Goal: Transaction & Acquisition: Subscribe to service/newsletter

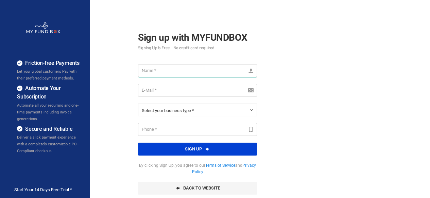
click at [195, 69] on input "text" at bounding box center [197, 70] width 119 height 13
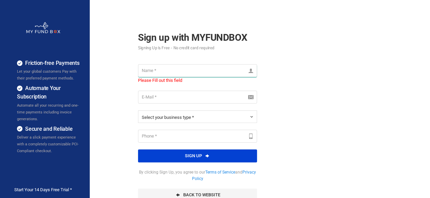
click at [180, 72] on input "text" at bounding box center [197, 70] width 119 height 13
type input "[PERSON_NAME]"
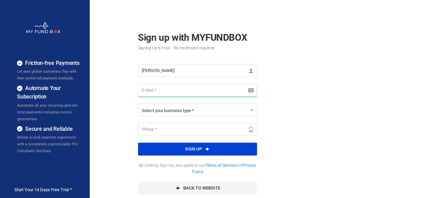
click at [186, 96] on input "email" at bounding box center [197, 90] width 119 height 13
type input "[EMAIL_ADDRESS][DOMAIN_NAME]"
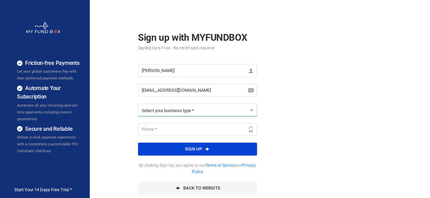
click at [186, 111] on span "Select your business type *" at bounding box center [168, 110] width 52 height 5
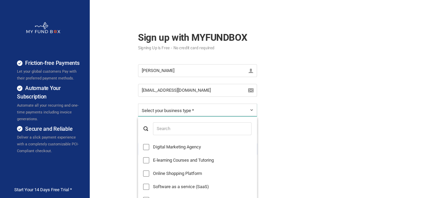
click at [167, 139] on ul "Digital Marketing Agency E-learning Courses and Tutoring Online Shopping Platfo…" at bounding box center [197, 159] width 119 height 85
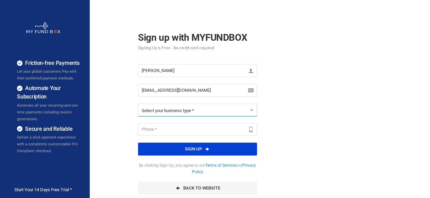
click at [173, 108] on span "Select your business type *" at bounding box center [168, 110] width 52 height 5
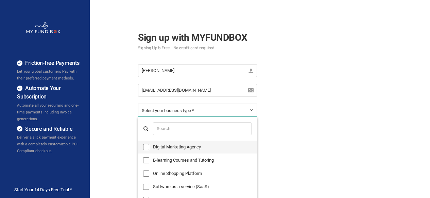
click at [173, 144] on label "Digital Marketing Agency" at bounding box center [197, 147] width 119 height 13
click at [149, 144] on input "Digital Marketing Agency" at bounding box center [146, 147] width 6 height 6
checkbox input "true"
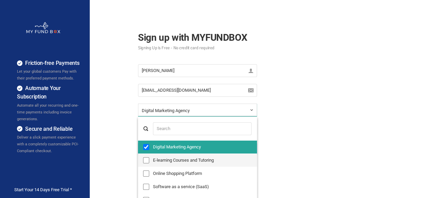
click at [177, 155] on label "E-learning Courses and Tutoring" at bounding box center [197, 160] width 119 height 13
click at [149, 157] on input "E-learning Courses and Tutoring" at bounding box center [146, 160] width 6 height 6
checkbox input "true"
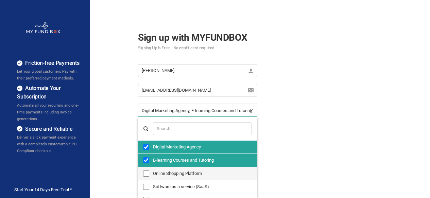
click at [180, 172] on label "Online Shopping Platform" at bounding box center [197, 173] width 119 height 13
click at [149, 172] on input "Online Shopping Platform" at bounding box center [146, 174] width 6 height 6
checkbox input "true"
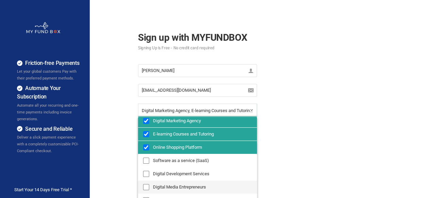
scroll to position [5, 0]
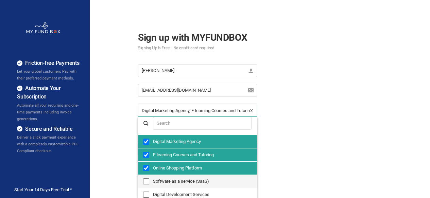
drag, startPoint x: 175, startPoint y: 180, endPoint x: 176, endPoint y: 187, distance: 6.2
click at [175, 181] on label "Software as a service (SaaS)" at bounding box center [197, 181] width 119 height 13
click at [149, 181] on input "Software as a service (SaaS)" at bounding box center [146, 181] width 6 height 6
checkbox input "true"
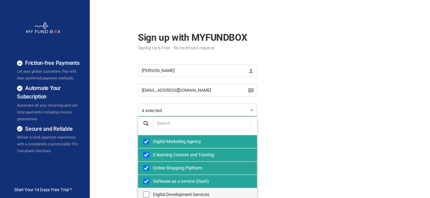
click at [176, 191] on label "Digital Development Services" at bounding box center [197, 194] width 119 height 13
click at [149, 192] on input "Digital Development Services" at bounding box center [146, 195] width 6 height 6
checkbox input "true"
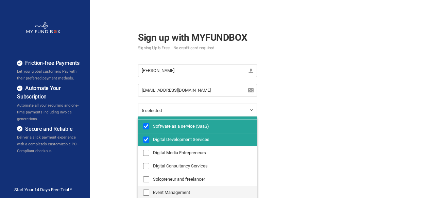
scroll to position [73, 0]
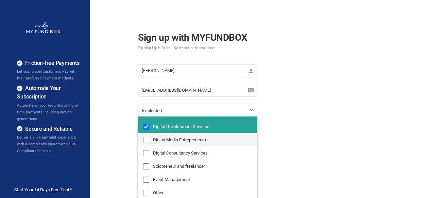
click at [174, 139] on label "Digital Media Entrepreneurs" at bounding box center [197, 140] width 119 height 13
click at [149, 139] on input "Digital Media Entrepreneurs" at bounding box center [146, 140] width 6 height 6
checkbox input "true"
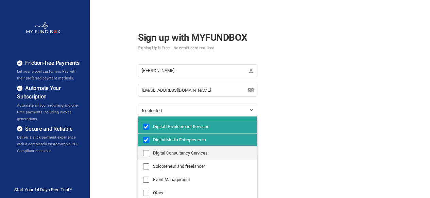
click at [177, 155] on label "Digital Consultancy Services" at bounding box center [197, 153] width 119 height 13
click at [149, 155] on input "Digital Consultancy Services" at bounding box center [146, 153] width 6 height 6
checkbox input "true"
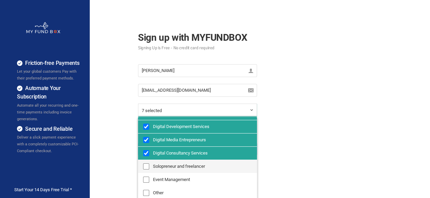
click at [175, 165] on label "Solopreneur and freelancer" at bounding box center [197, 166] width 119 height 13
click at [149, 165] on input "Solopreneur and freelancer" at bounding box center [146, 166] width 6 height 6
checkbox input "true"
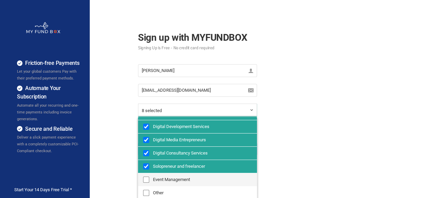
click at [173, 175] on label "Event Management" at bounding box center [197, 179] width 119 height 13
click at [149, 177] on input "Event Management" at bounding box center [146, 180] width 6 height 6
checkbox input "true"
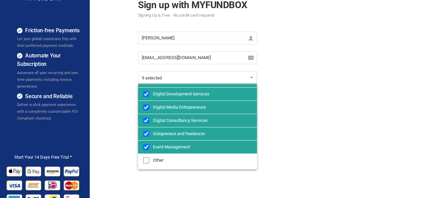
scroll to position [34, 0]
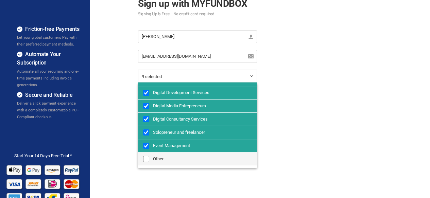
click at [167, 157] on label "Other" at bounding box center [197, 159] width 119 height 13
click at [149, 157] on input "Other" at bounding box center [146, 159] width 6 height 6
checkbox input "true"
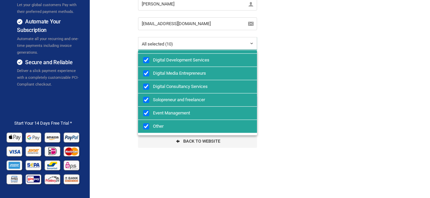
scroll to position [68, 0]
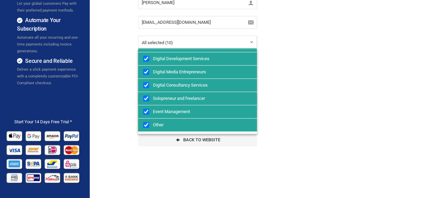
click at [317, 102] on div "Friction-free Payments Let your global customers Pay with their preferred payme…" at bounding box center [215, 102] width 437 height 340
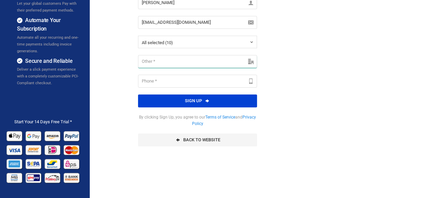
click at [186, 58] on input "text" at bounding box center [197, 61] width 119 height 13
type input "p"
click at [152, 59] on input "Proffessional business" at bounding box center [197, 61] width 119 height 13
type input "Professional business"
click at [171, 77] on input "text" at bounding box center [197, 81] width 119 height 13
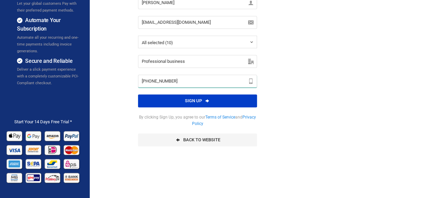
type input "[PHONE_NUMBER]"
click at [207, 98] on icon "button" at bounding box center [207, 100] width 5 height 5
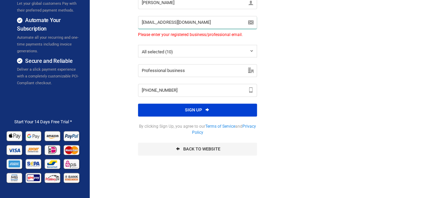
click at [191, 21] on input "[EMAIL_ADDRESS][DOMAIN_NAME]" at bounding box center [197, 22] width 119 height 13
drag, startPoint x: 189, startPoint y: 23, endPoint x: 128, endPoint y: 22, distance: 60.5
click at [128, 22] on div "Sign up with MYFUNDBOX Signing Up is Free - No credit card required [PERSON_NAM…" at bounding box center [182, 47] width 113 height 230
paste input "support@takagamishop"
type input "[EMAIL_ADDRESS][DOMAIN_NAME]"
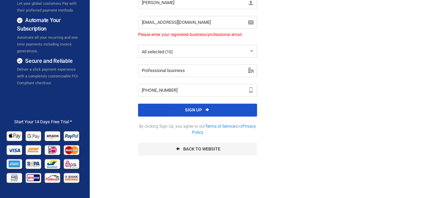
click at [201, 108] on button "Sign up" at bounding box center [197, 110] width 119 height 13
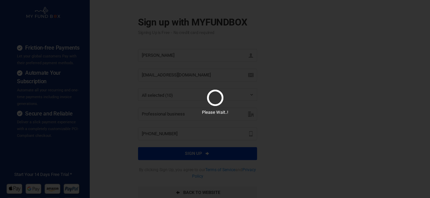
scroll to position [0, 0]
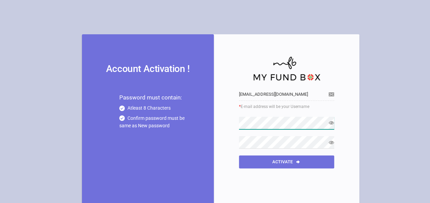
click at [219, 124] on div "Gerry D support@takagamishop.com * E-mail address will be your Username Payment…" at bounding box center [286, 105] width 139 height 143
click at [330, 122] on icon at bounding box center [331, 122] width 5 height 5
click at [214, 124] on div "Account Activation ! Password must contain: Atleast 8 Characters Confirm passwo…" at bounding box center [221, 119] width 278 height 170
click at [211, 125] on div "Account Activation ! Password must contain: Atleast 8 Characters Confirm passwo…" at bounding box center [221, 119] width 278 height 170
click at [329, 142] on icon at bounding box center [331, 142] width 5 height 5
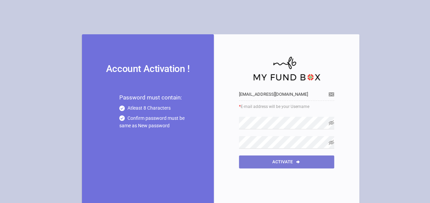
click at [302, 164] on button "Activate" at bounding box center [286, 162] width 95 height 13
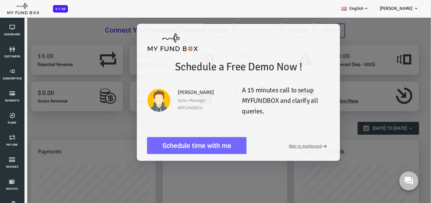
scroll to position [34, 0]
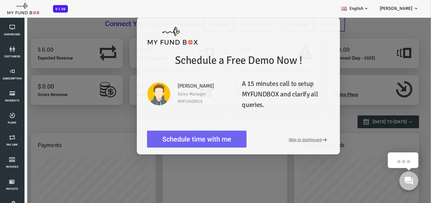
click at [204, 140] on link "Schedule time with me" at bounding box center [180, 139] width 100 height 17
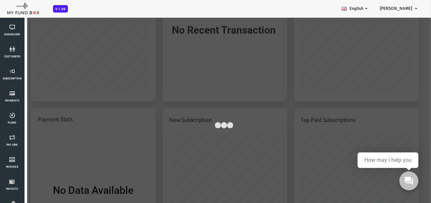
scroll to position [204, 0]
